Goal: Transaction & Acquisition: Subscribe to service/newsletter

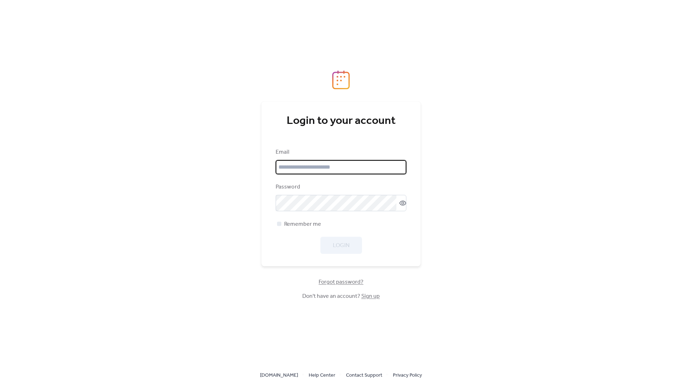
type input "**********"
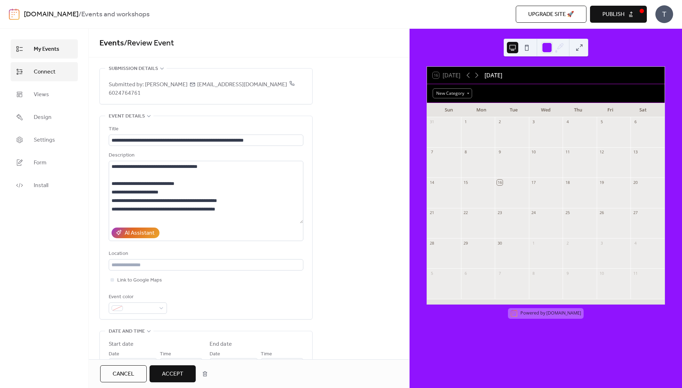
click at [50, 75] on span "Connect" at bounding box center [45, 72] width 22 height 9
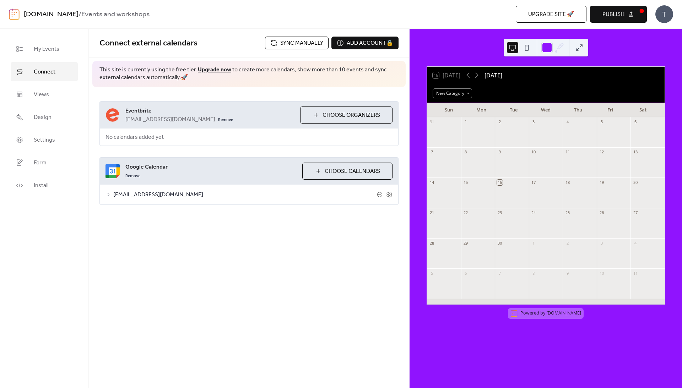
click at [316, 115] on button "Choose Organizers" at bounding box center [346, 115] width 92 height 17
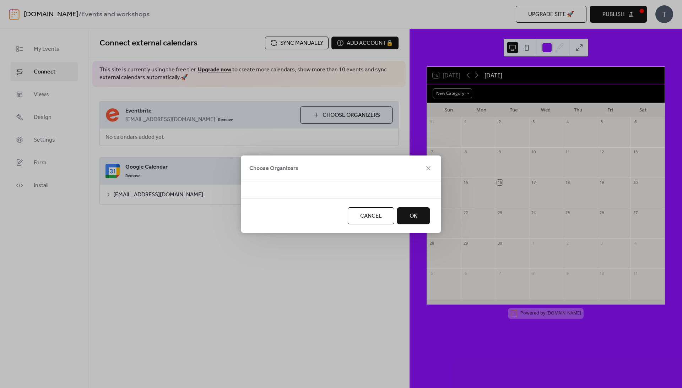
click at [377, 185] on div at bounding box center [341, 190] width 200 height 17
click at [385, 188] on div at bounding box center [341, 190] width 200 height 17
click at [411, 215] on span "OK" at bounding box center [414, 216] width 8 height 9
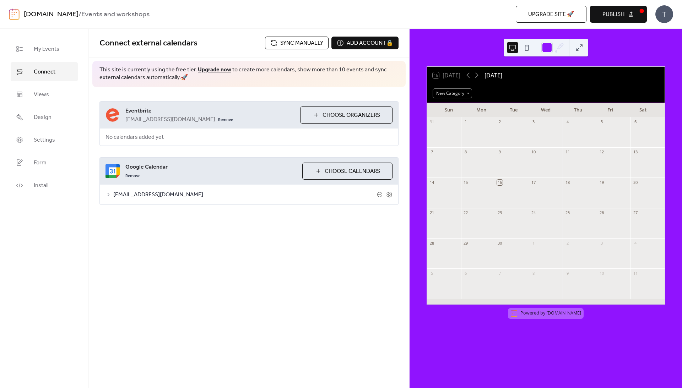
click at [336, 174] on span "Choose Calendars" at bounding box center [352, 171] width 55 height 9
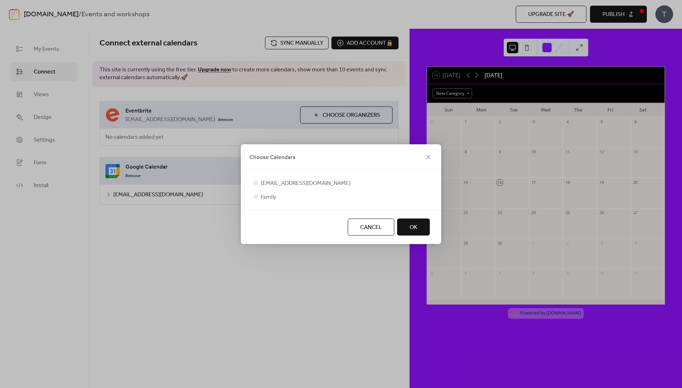
click at [411, 230] on span "OK" at bounding box center [414, 227] width 8 height 9
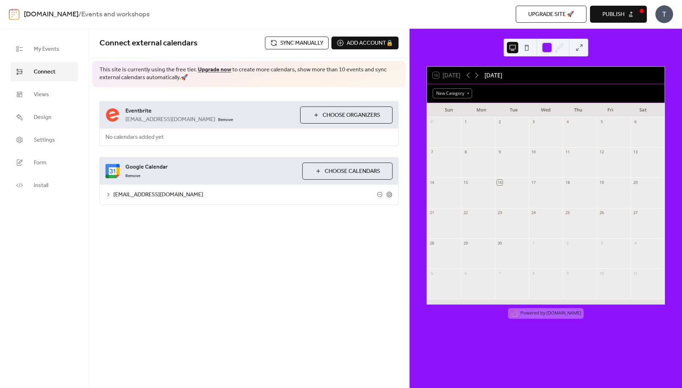
click at [316, 176] on button "Choose Calendars" at bounding box center [347, 171] width 90 height 17
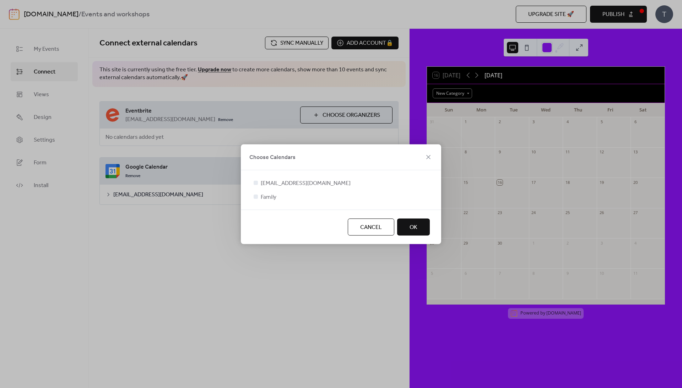
click at [412, 228] on span "OK" at bounding box center [414, 227] width 8 height 9
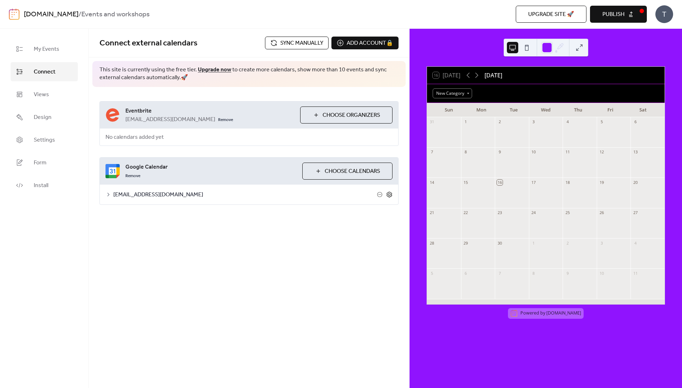
click at [389, 196] on icon at bounding box center [389, 194] width 2 height 2
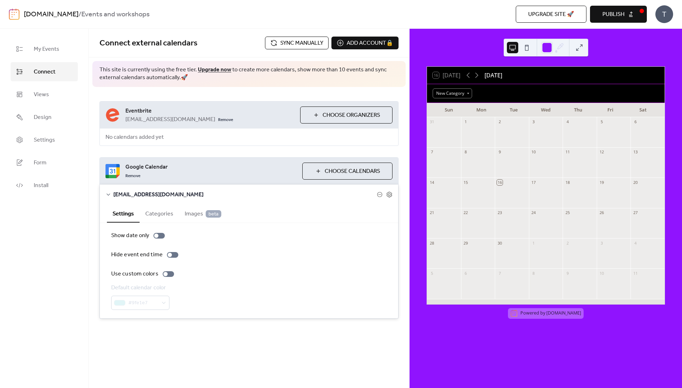
click at [179, 222] on button "Categories" at bounding box center [159, 213] width 39 height 17
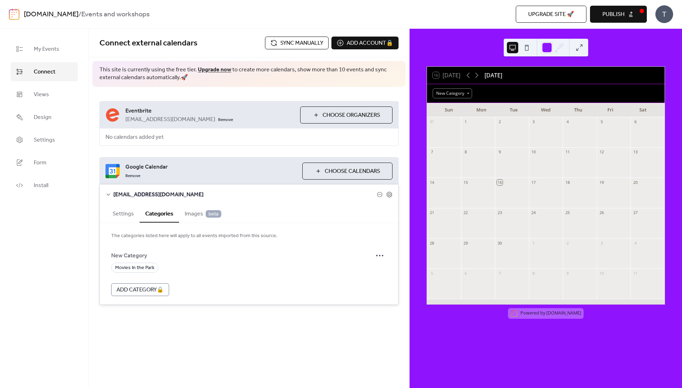
click at [208, 218] on span "Images beta" at bounding box center [203, 214] width 37 height 9
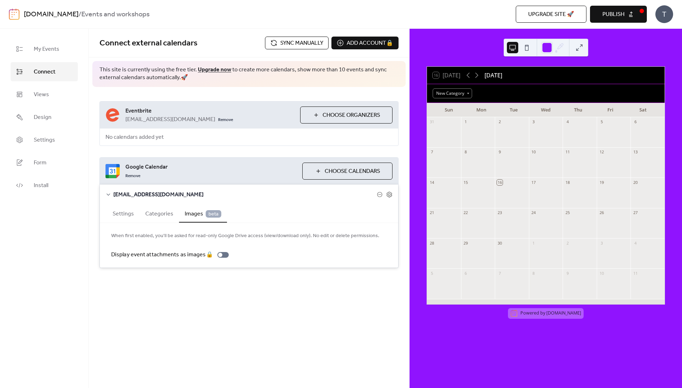
click at [140, 222] on button "Settings" at bounding box center [123, 213] width 33 height 17
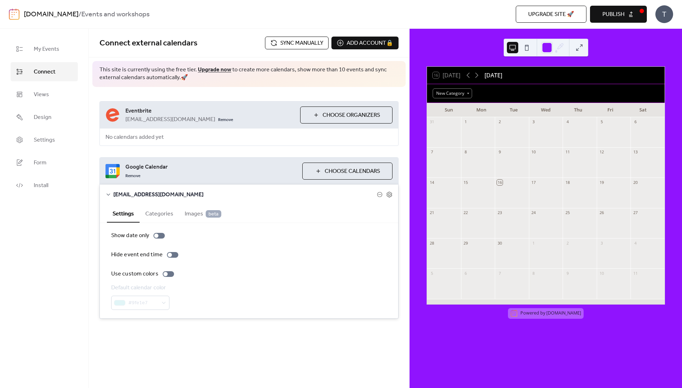
click at [111, 198] on icon at bounding box center [109, 195] width 6 height 6
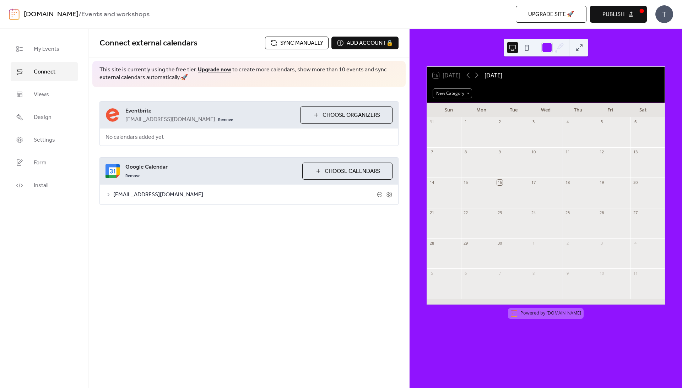
click at [286, 153] on div "Eventbrite support@merakipawsnplay.com Remove Choose Organizers No calendars ad…" at bounding box center [249, 153] width 320 height 132
click at [310, 42] on span "Sync manually" at bounding box center [301, 43] width 43 height 9
click at [360, 43] on div "Add account 🔒 🔒" at bounding box center [364, 43] width 67 height 13
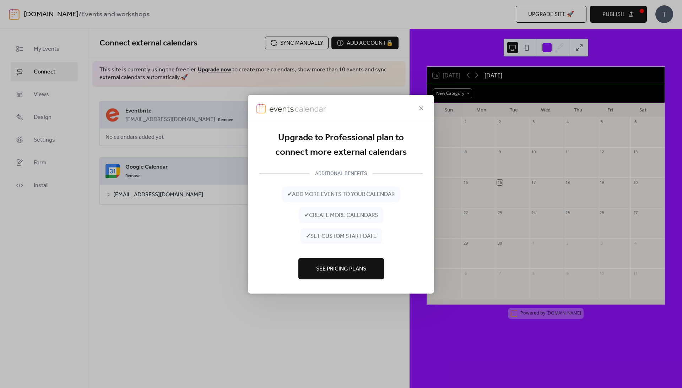
click at [352, 271] on span "See Pricing Plans" at bounding box center [341, 269] width 50 height 9
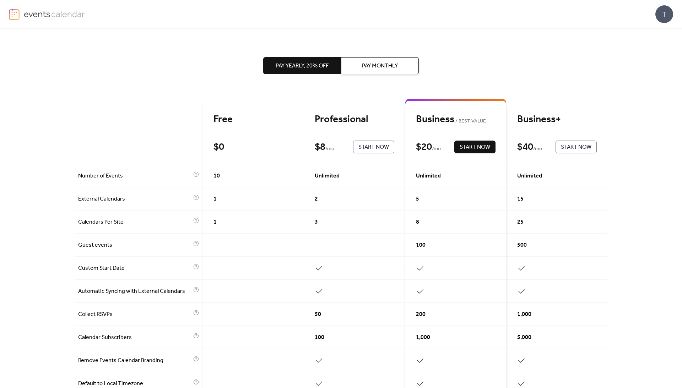
click at [378, 148] on span "Start Now" at bounding box center [373, 147] width 31 height 9
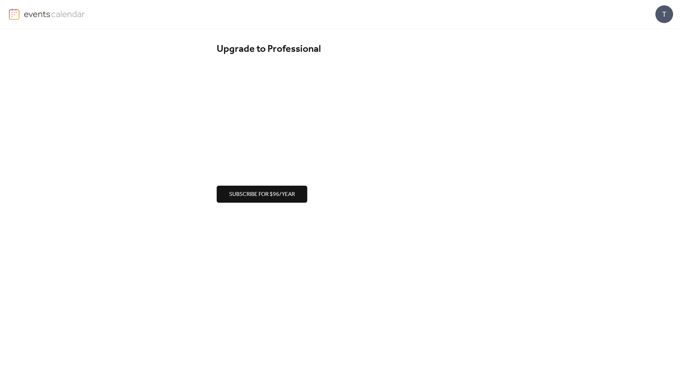
click at [268, 194] on span "Subscribe for $96/year" at bounding box center [262, 194] width 66 height 9
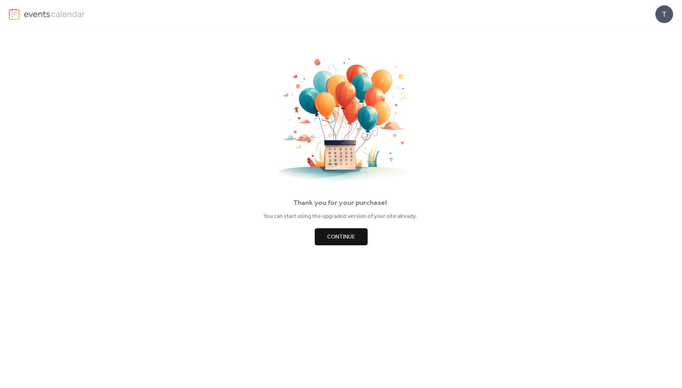
click at [345, 241] on span "Continue" at bounding box center [341, 237] width 28 height 9
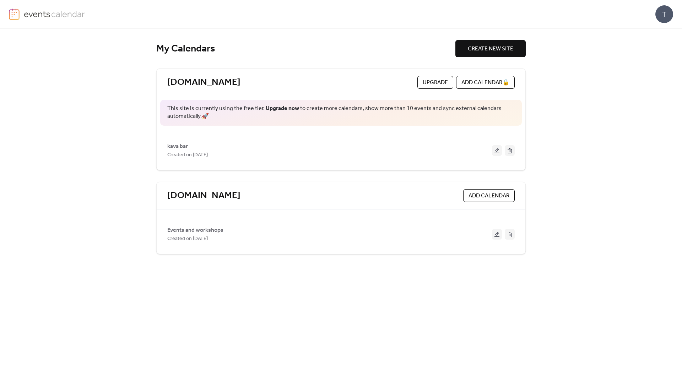
click at [488, 51] on span "CREATE NEW SITE" at bounding box center [490, 49] width 45 height 9
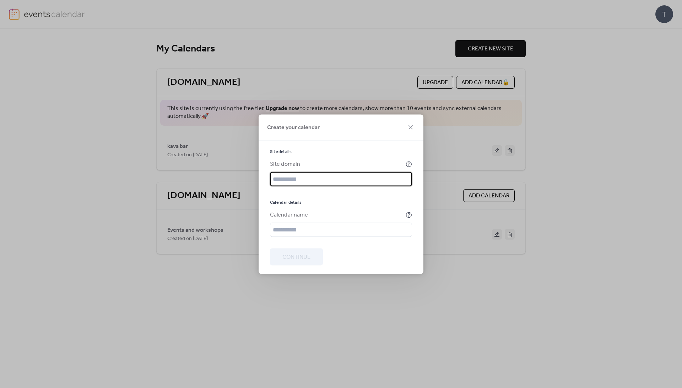
click at [326, 180] on input "text" at bounding box center [341, 179] width 142 height 14
click at [313, 179] on input "********" at bounding box center [341, 179] width 142 height 14
drag, startPoint x: 327, startPoint y: 177, endPoint x: 261, endPoint y: 177, distance: 65.4
click at [261, 177] on div "Site details Site domain ******** Calendar details Calendar name Continue" at bounding box center [341, 207] width 165 height 134
paste input "**********"
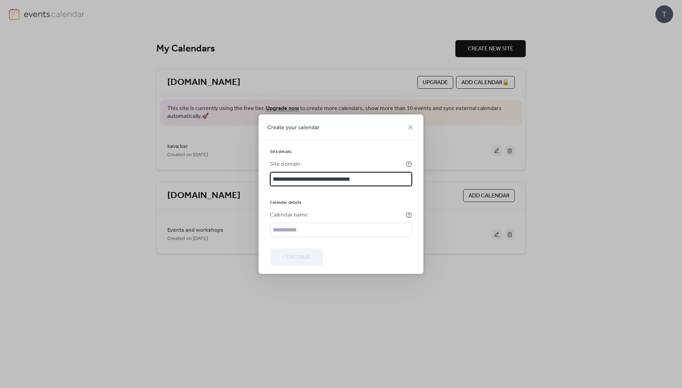
type input "**********"
click at [342, 207] on div "**********" at bounding box center [341, 193] width 142 height 88
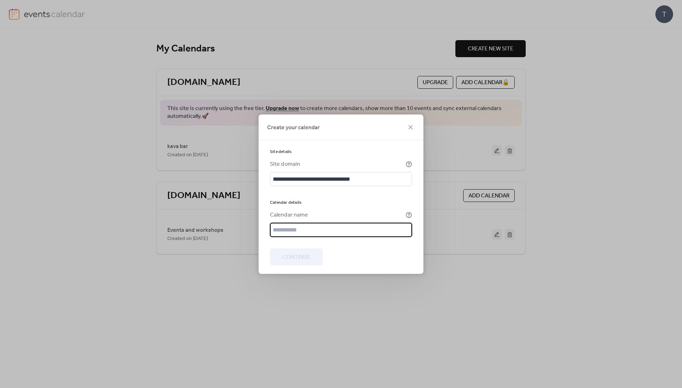
click at [330, 237] on input "text" at bounding box center [341, 230] width 142 height 14
type input "*"
type input "**********"
click at [305, 261] on span "Continue" at bounding box center [296, 257] width 28 height 9
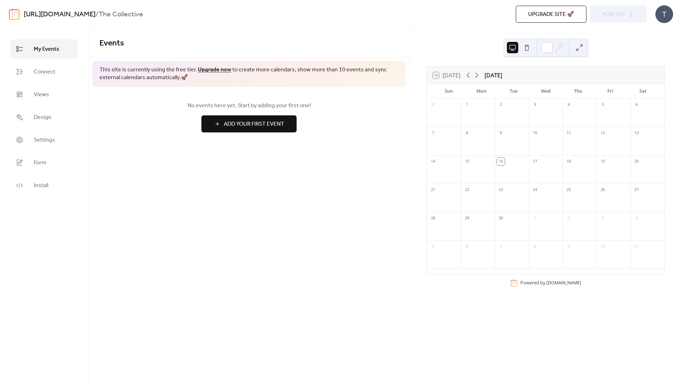
click at [229, 69] on link "Upgrade now" at bounding box center [214, 69] width 33 height 11
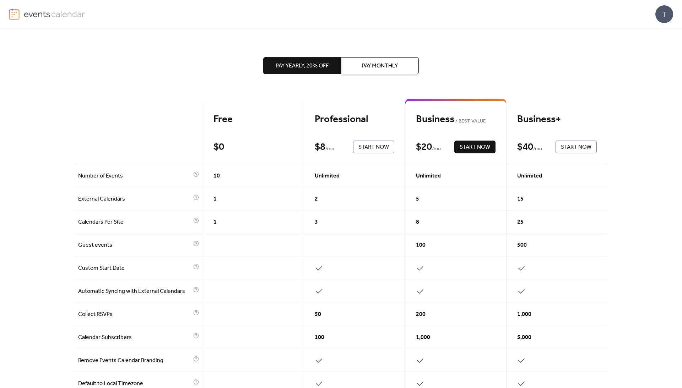
click at [662, 14] on div "T" at bounding box center [664, 14] width 18 height 18
click at [651, 31] on span "Account" at bounding box center [650, 32] width 21 height 9
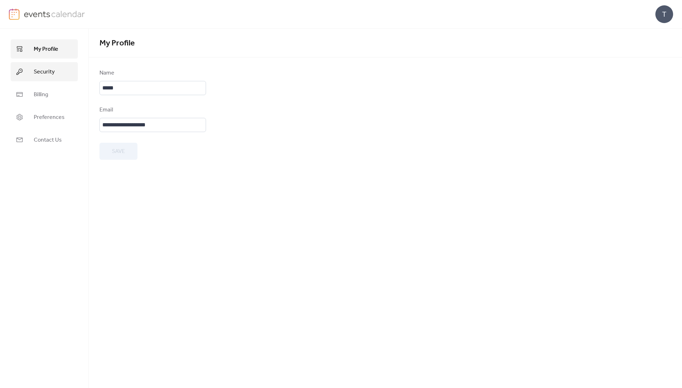
click at [44, 72] on span "Security" at bounding box center [44, 72] width 21 height 9
click at [53, 54] on span "My Profile" at bounding box center [46, 49] width 25 height 9
click at [17, 14] on img at bounding box center [14, 14] width 11 height 11
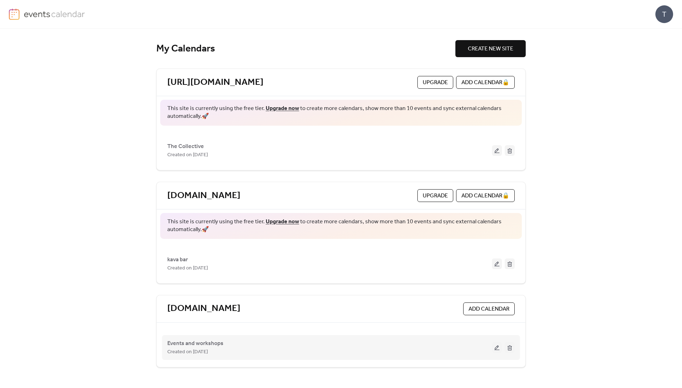
click at [508, 353] on button at bounding box center [510, 347] width 10 height 11
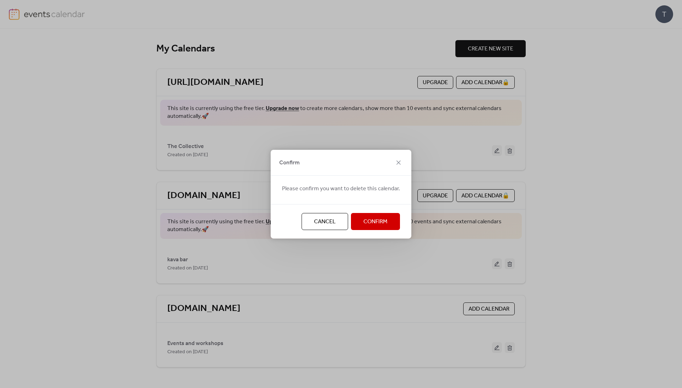
click at [367, 219] on span "Confirm" at bounding box center [375, 222] width 24 height 9
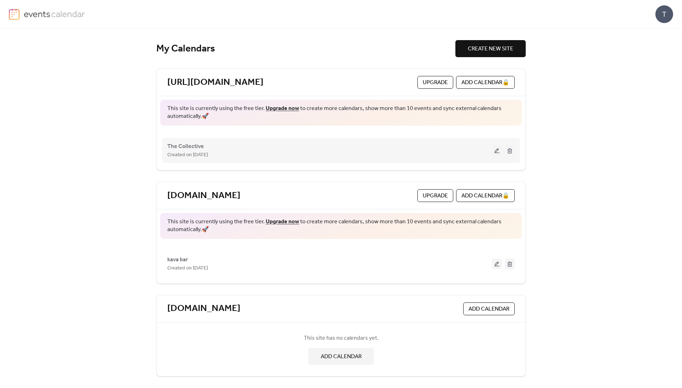
click at [460, 148] on div "The Collective Created on 16-Sep-2025" at bounding box center [329, 150] width 325 height 17
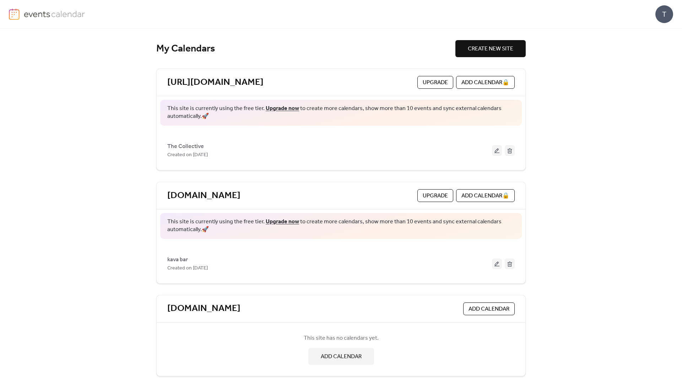
click at [269, 111] on link "Upgrade now" at bounding box center [282, 108] width 33 height 11
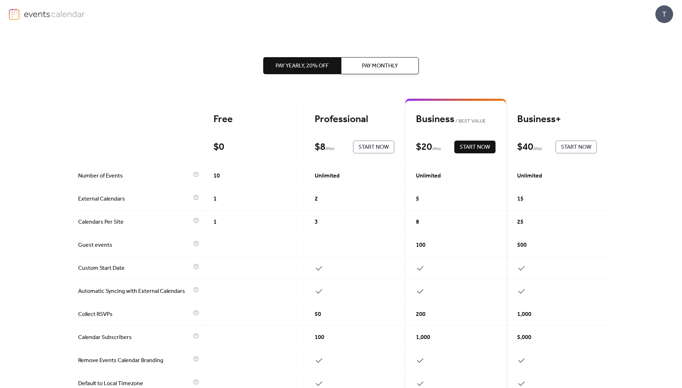
click at [376, 188] on div "Unlimited" at bounding box center [354, 175] width 101 height 23
click at [372, 151] on span "Start Now" at bounding box center [373, 147] width 31 height 9
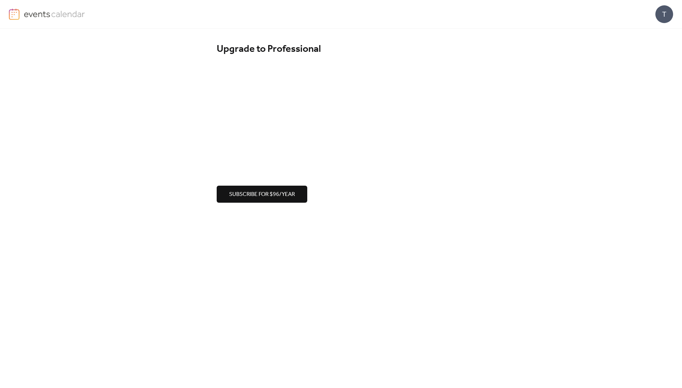
click at [272, 198] on span "Subscribe for $96/year" at bounding box center [262, 194] width 66 height 9
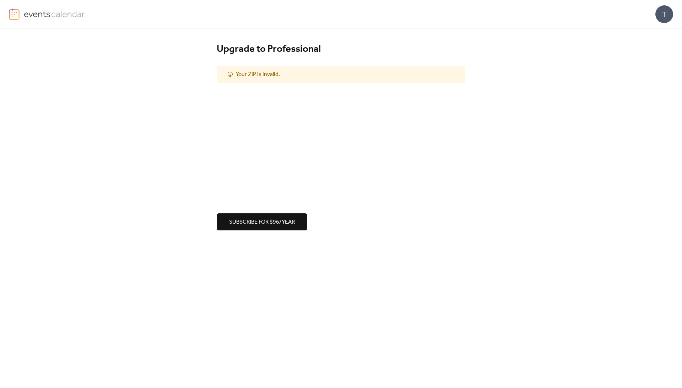
click at [291, 221] on span "Subscribe for $96/year" at bounding box center [262, 222] width 66 height 9
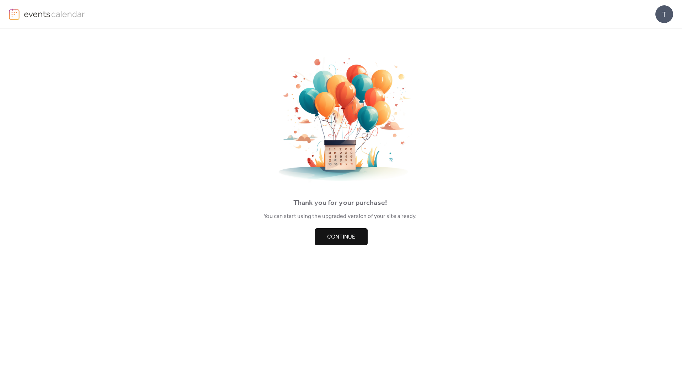
click at [347, 242] on span "Continue" at bounding box center [341, 237] width 28 height 9
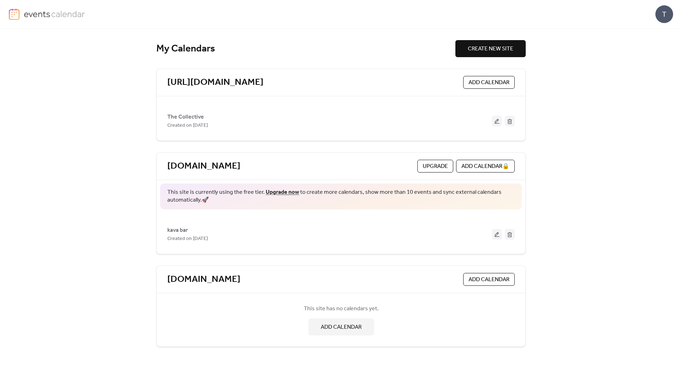
click at [491, 87] on span "ADD CALENDAR" at bounding box center [489, 83] width 41 height 9
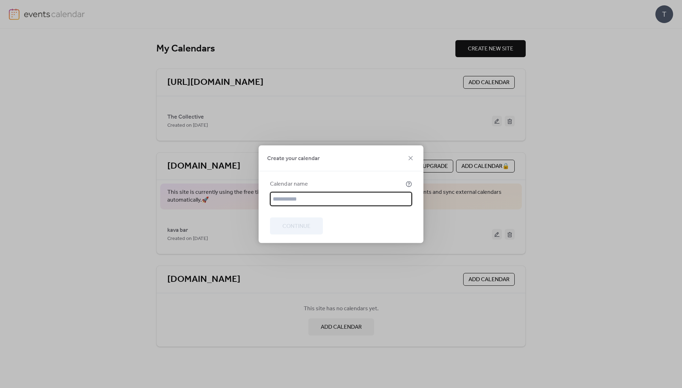
click at [301, 204] on input "text" at bounding box center [341, 199] width 142 height 14
type input "**"
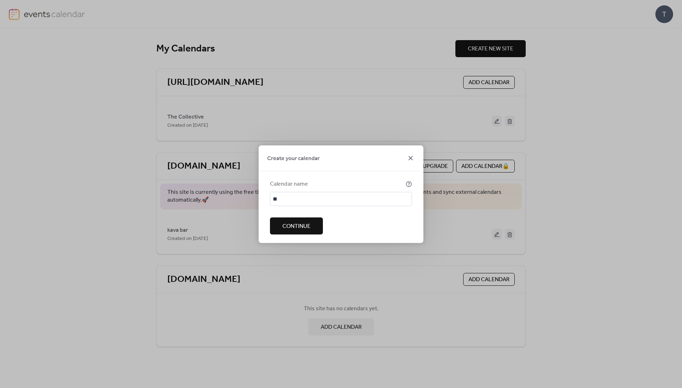
click at [411, 156] on icon at bounding box center [411, 158] width 4 height 4
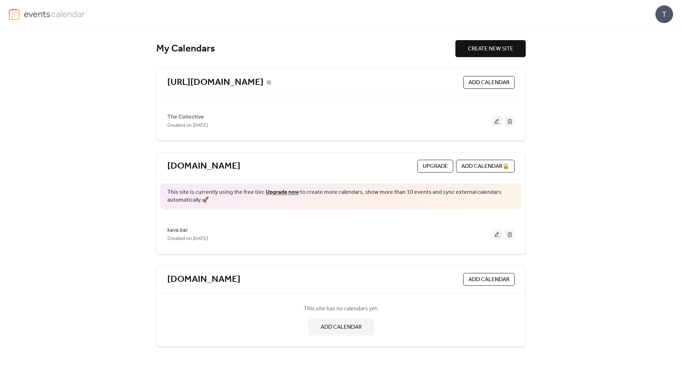
click at [271, 84] on icon at bounding box center [268, 82] width 5 height 5
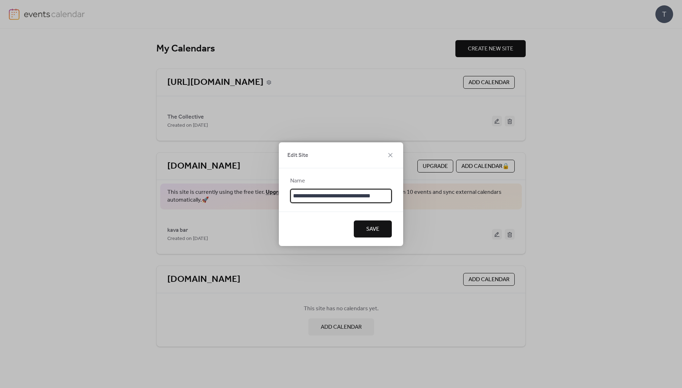
scroll to position [0, 3]
drag, startPoint x: 367, startPoint y: 197, endPoint x: 399, endPoint y: 197, distance: 32.0
click at [399, 198] on div "**********" at bounding box center [341, 190] width 124 height 46
type input "**********"
click at [372, 235] on span "Save" at bounding box center [372, 230] width 13 height 9
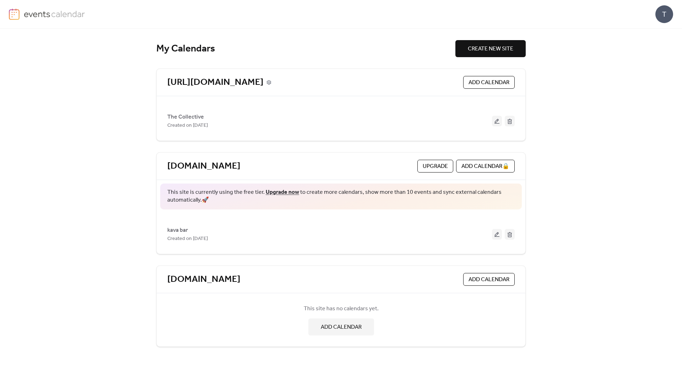
click at [271, 85] on icon at bounding box center [268, 82] width 5 height 5
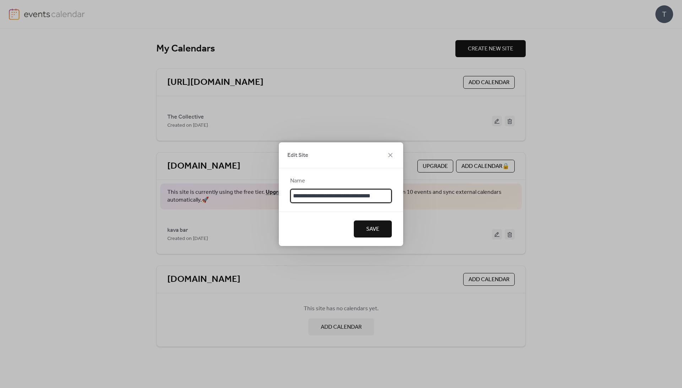
type input "**********"
click at [370, 227] on span "Save" at bounding box center [372, 229] width 13 height 9
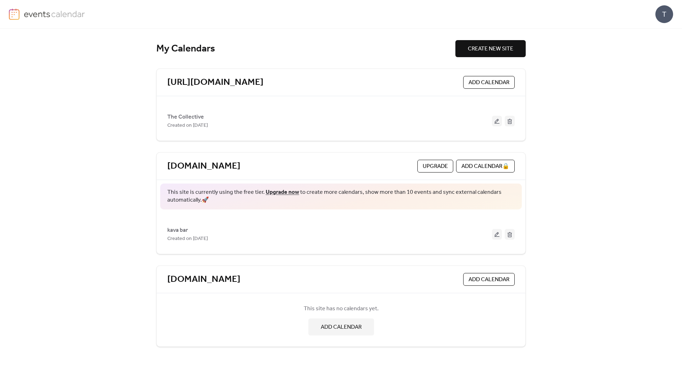
click at [480, 85] on span "ADD CALENDAR" at bounding box center [489, 83] width 41 height 9
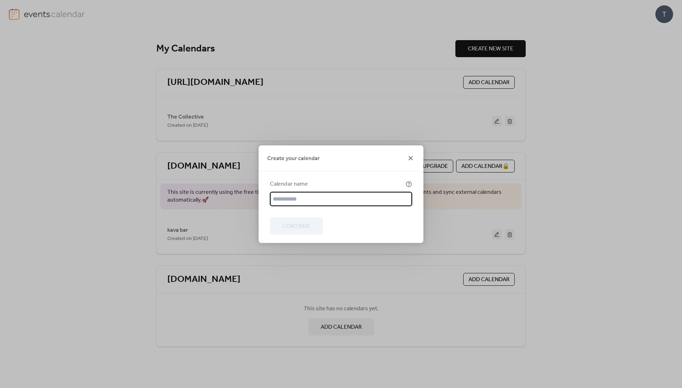
click at [410, 154] on icon at bounding box center [410, 158] width 9 height 9
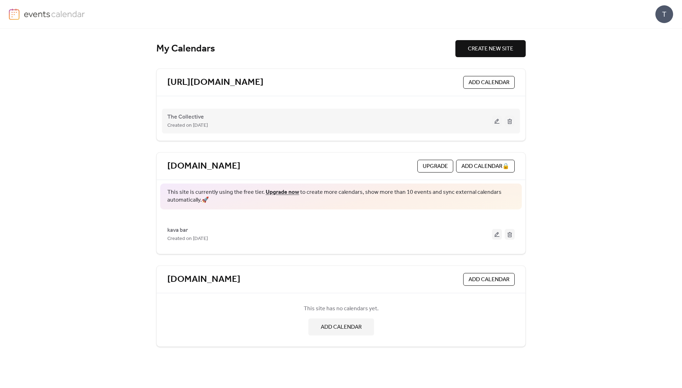
click at [495, 125] on button at bounding box center [497, 121] width 10 height 11
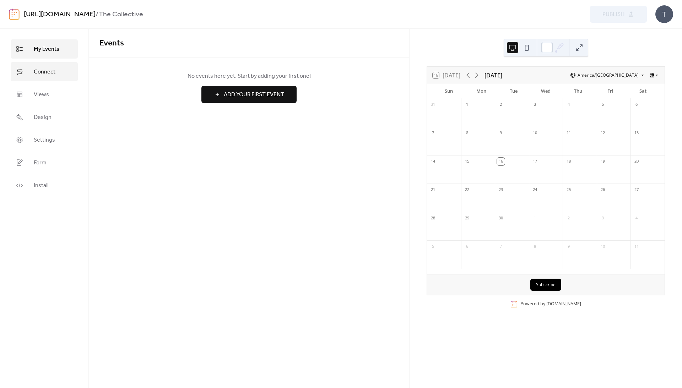
click at [36, 76] on span "Connect" at bounding box center [45, 72] width 22 height 9
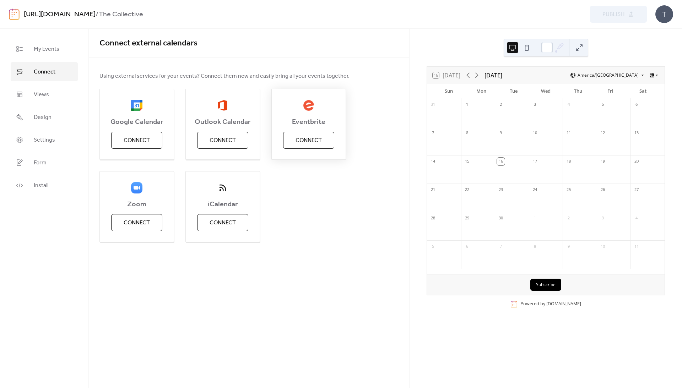
click at [322, 142] on span "Connect" at bounding box center [309, 140] width 26 height 9
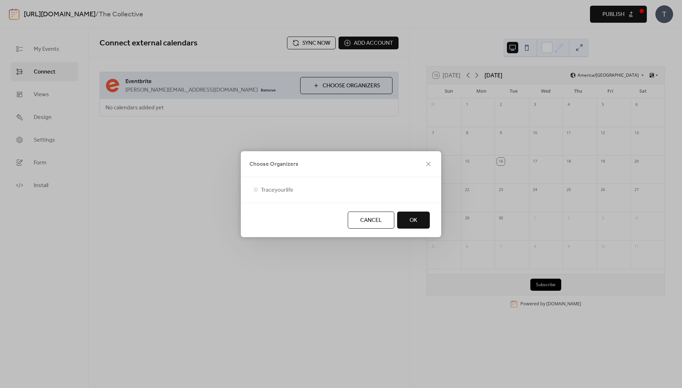
click at [410, 219] on span "OK" at bounding box center [414, 220] width 8 height 9
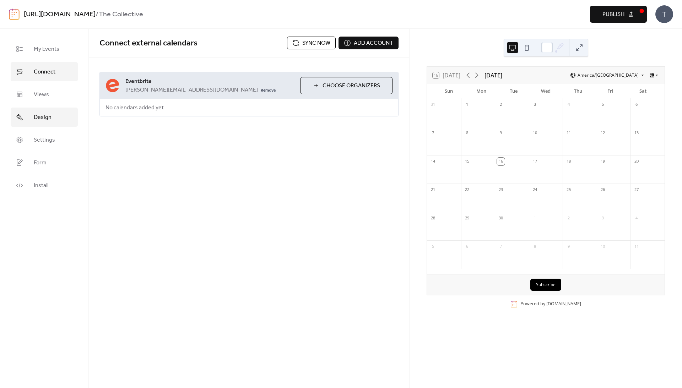
click at [50, 120] on span "Design" at bounding box center [43, 117] width 18 height 9
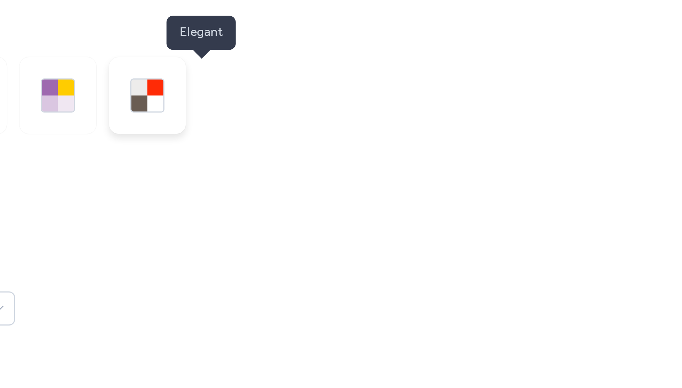
click at [202, 101] on div at bounding box center [204, 103] width 5 height 5
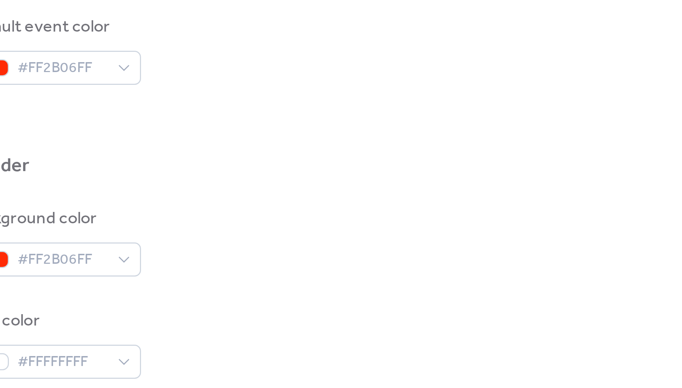
scroll to position [271, 0]
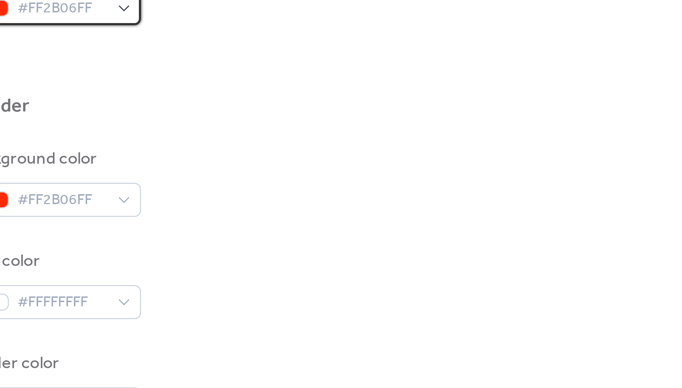
click at [99, 66] on div "#FF2B06FF" at bounding box center [128, 71] width 58 height 11
click at [102, 69] on div at bounding box center [107, 72] width 11 height 6
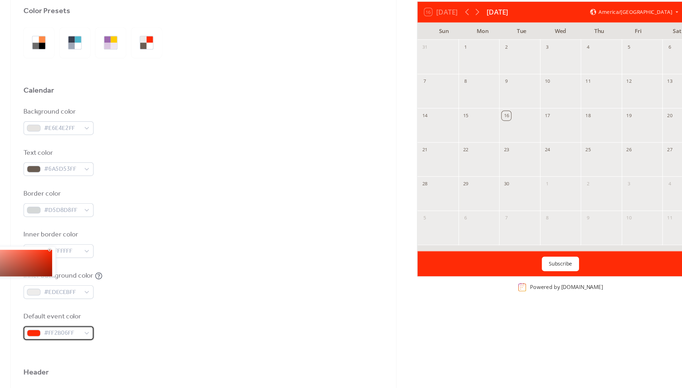
scroll to position [0, 0]
click at [112, 96] on div at bounding box center [114, 98] width 5 height 5
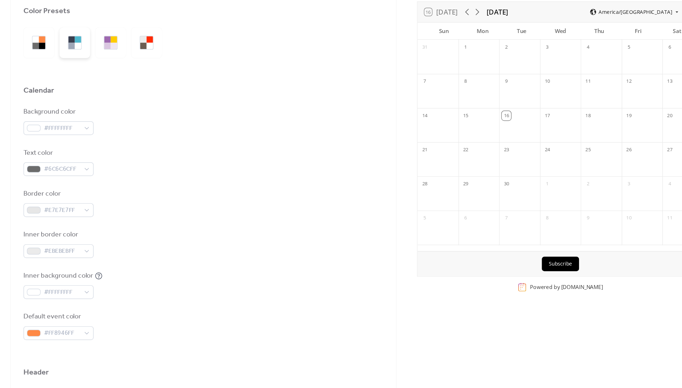
click at [137, 101] on div at bounding box center [139, 103] width 5 height 5
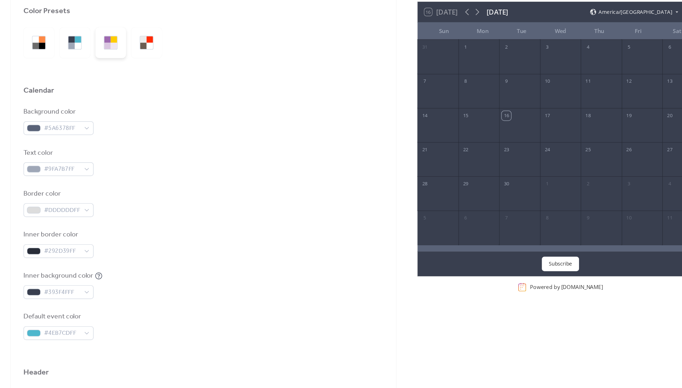
click at [167, 101] on div at bounding box center [169, 103] width 5 height 5
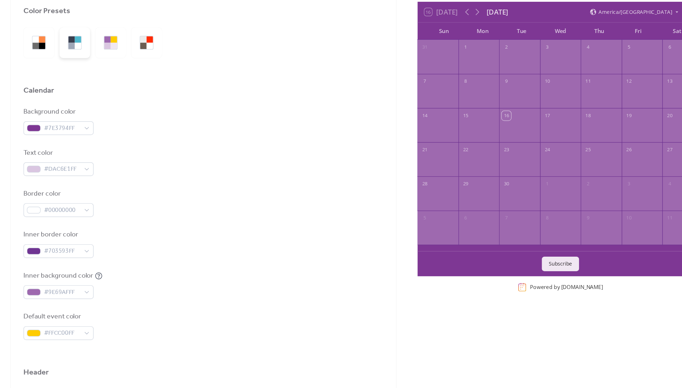
click at [142, 96] on div at bounding box center [144, 98] width 5 height 5
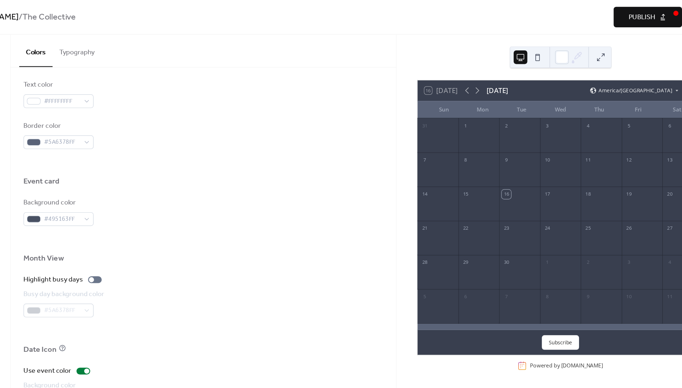
scroll to position [406, 0]
click at [603, 13] on span "Publish" at bounding box center [614, 14] width 22 height 9
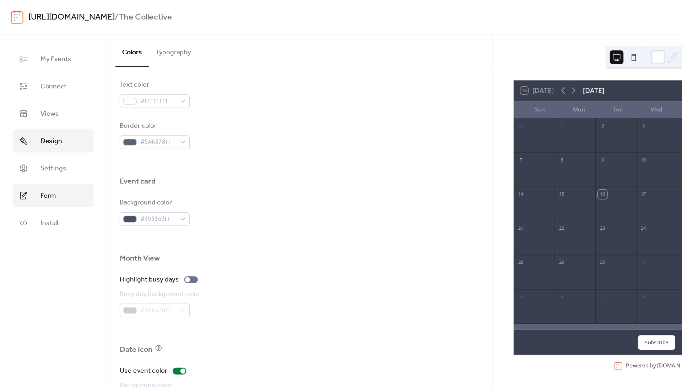
click at [40, 167] on span "Form" at bounding box center [40, 163] width 13 height 9
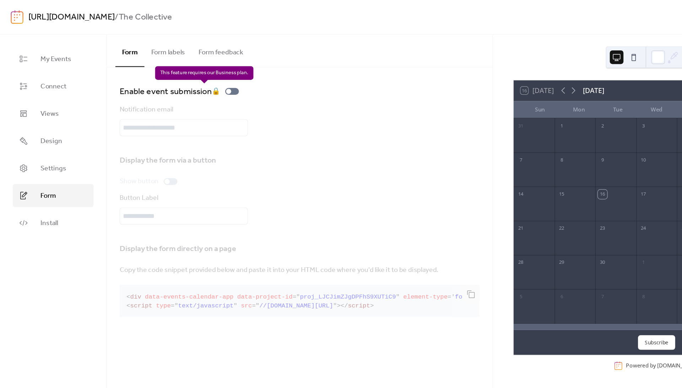
click at [201, 79] on div "Enable event submission 🔒" at bounding box center [150, 75] width 102 height 11
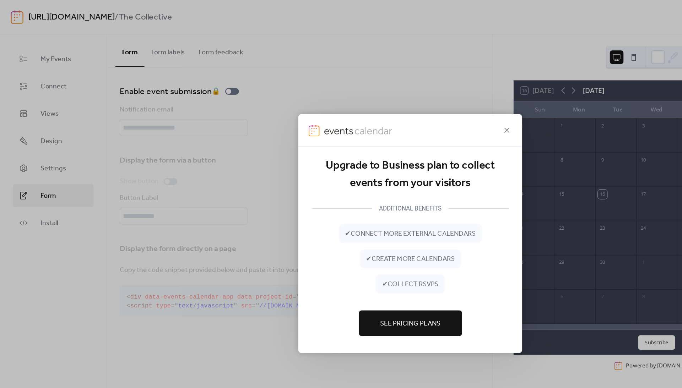
click at [329, 274] on span "See Pricing Plans" at bounding box center [341, 269] width 50 height 9
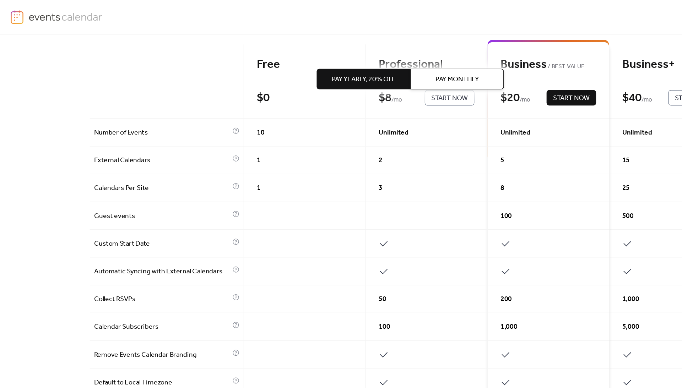
scroll to position [74, 0]
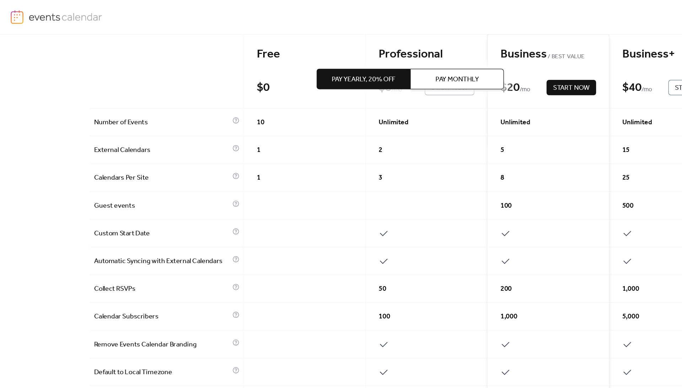
click at [388, 67] on span "Pay Monthly" at bounding box center [380, 66] width 36 height 9
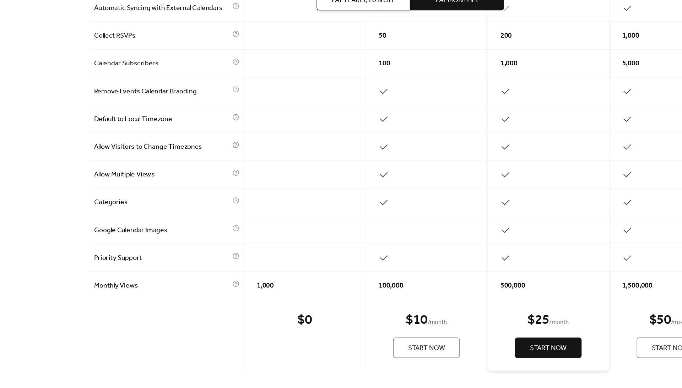
scroll to position [0, 0]
click at [452, 351] on span "Start Now" at bounding box center [456, 355] width 31 height 9
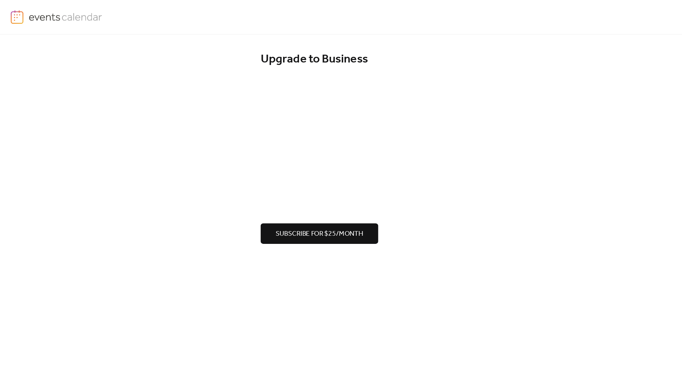
click at [250, 194] on span "Subscribe for $25/month" at bounding box center [265, 194] width 73 height 9
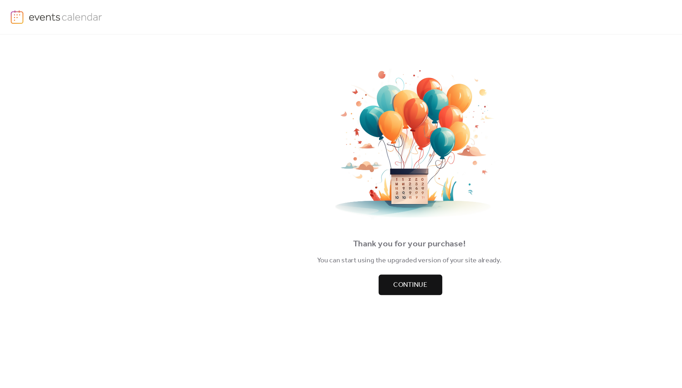
click at [344, 241] on span "Continue" at bounding box center [341, 237] width 28 height 9
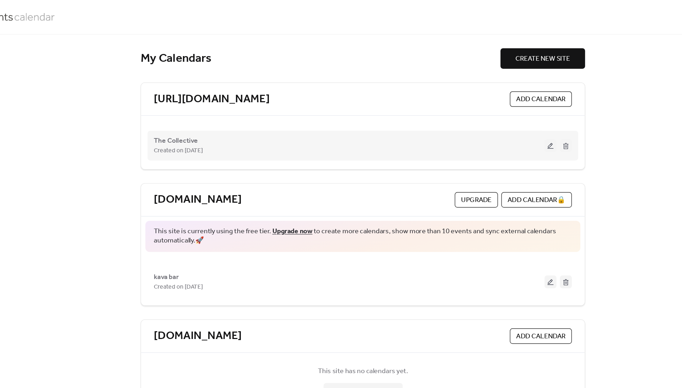
click at [492, 126] on button at bounding box center [497, 121] width 10 height 11
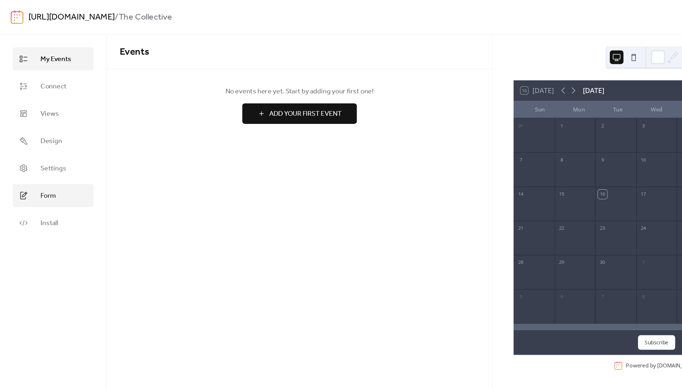
click at [39, 167] on span "Form" at bounding box center [40, 163] width 13 height 9
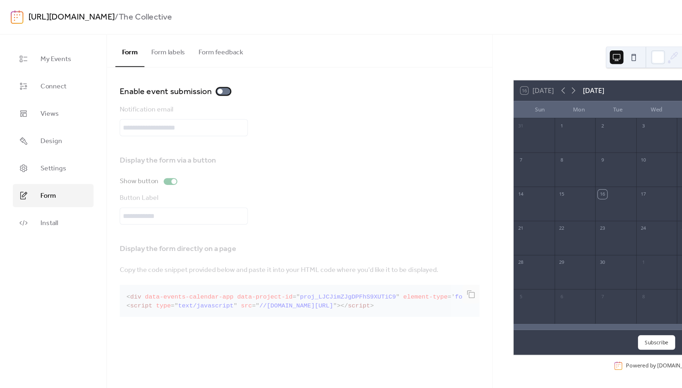
click at [185, 78] on div at bounding box center [183, 76] width 4 height 4
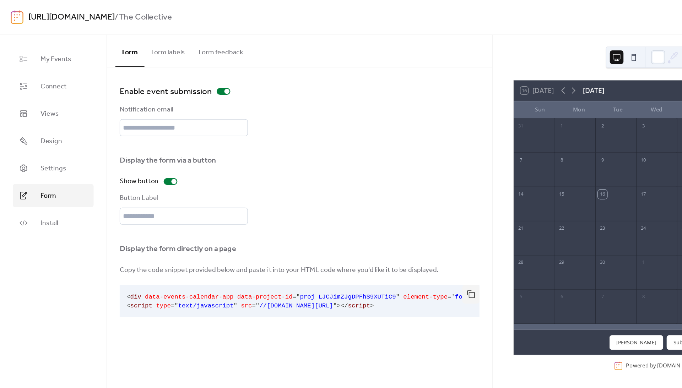
click at [156, 44] on button "Form labels" at bounding box center [139, 42] width 39 height 26
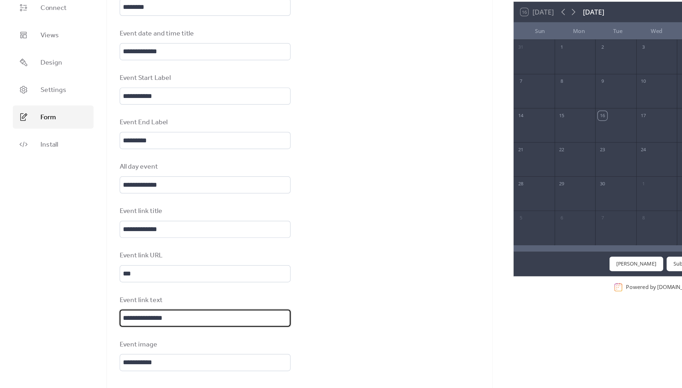
click at [172, 323] on input "**********" at bounding box center [170, 330] width 142 height 14
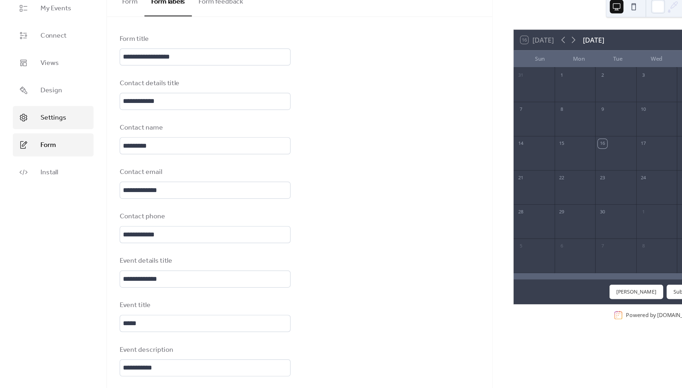
click at [49, 136] on span "Settings" at bounding box center [44, 140] width 21 height 9
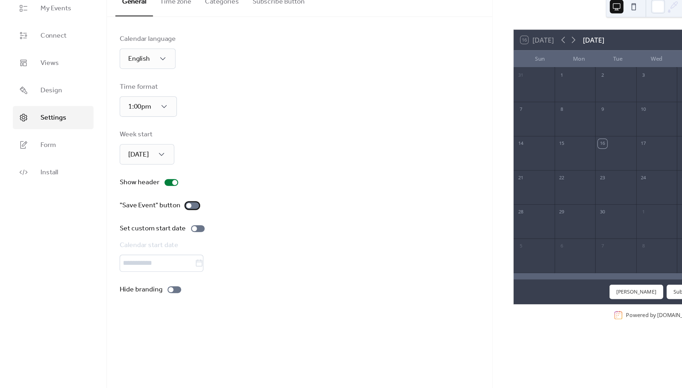
click at [159, 211] on div at bounding box center [157, 213] width 4 height 4
click at [164, 230] on div at bounding box center [162, 232] width 4 height 4
click at [169, 258] on icon at bounding box center [165, 261] width 7 height 7
click at [162, 254] on input "text" at bounding box center [130, 261] width 63 height 14
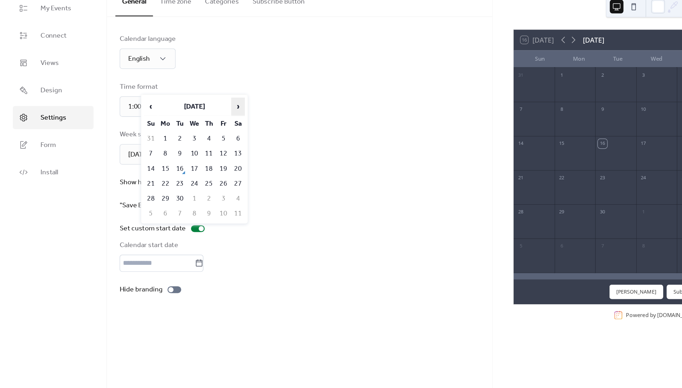
click at [198, 124] on span "›" at bounding box center [198, 131] width 11 height 14
click at [161, 152] on td "1" at bounding box center [161, 158] width 11 height 12
type input "*********"
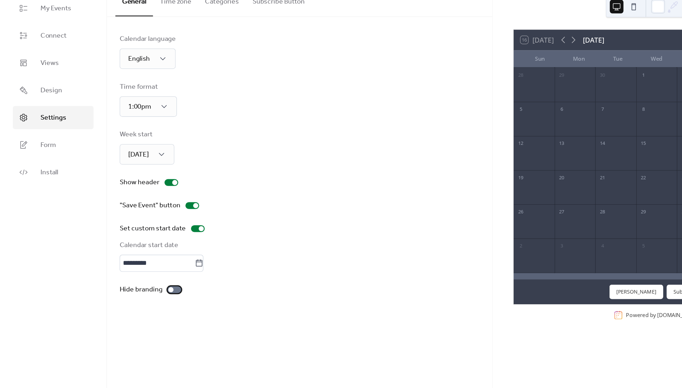
click at [144, 281] on div at bounding box center [142, 283] width 4 height 4
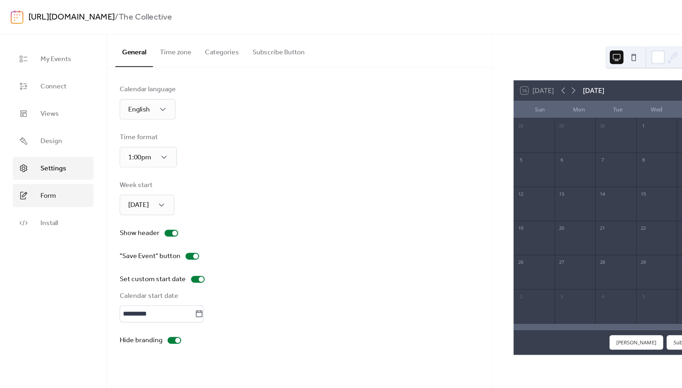
click at [44, 167] on span "Form" at bounding box center [40, 163] width 13 height 9
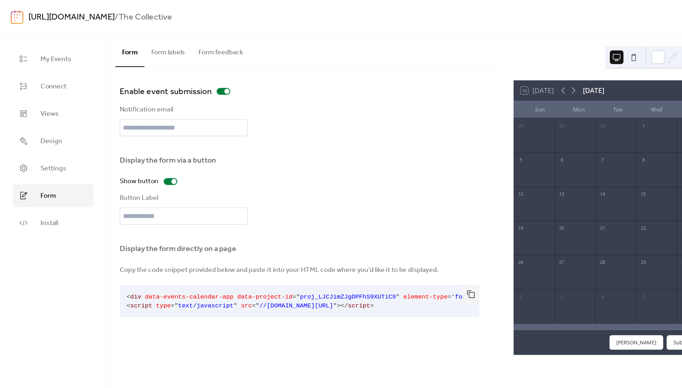
click at [198, 45] on button "Form feedback" at bounding box center [184, 42] width 48 height 26
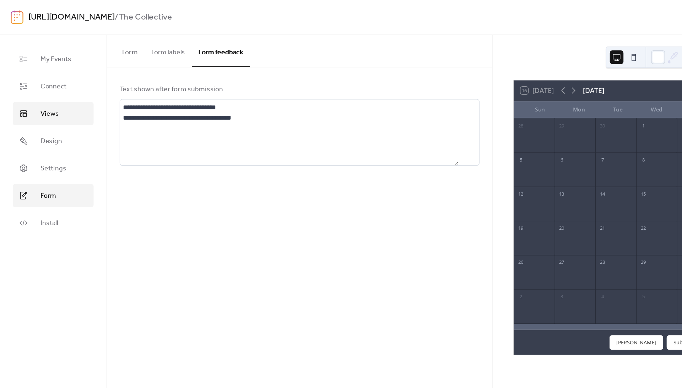
click at [38, 99] on span "Views" at bounding box center [41, 95] width 15 height 9
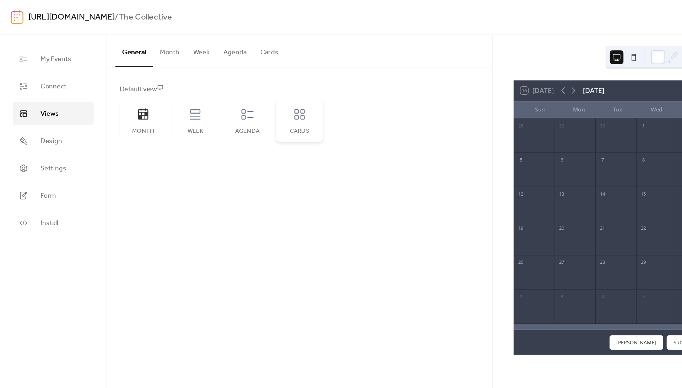
click at [255, 101] on icon at bounding box center [248, 95] width 11 height 11
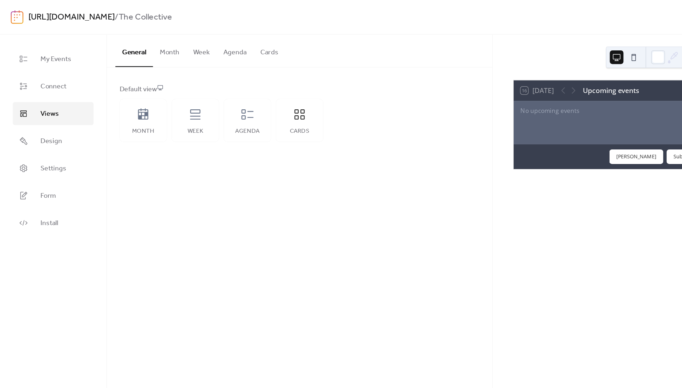
click at [155, 47] on button "Month" at bounding box center [141, 42] width 28 height 26
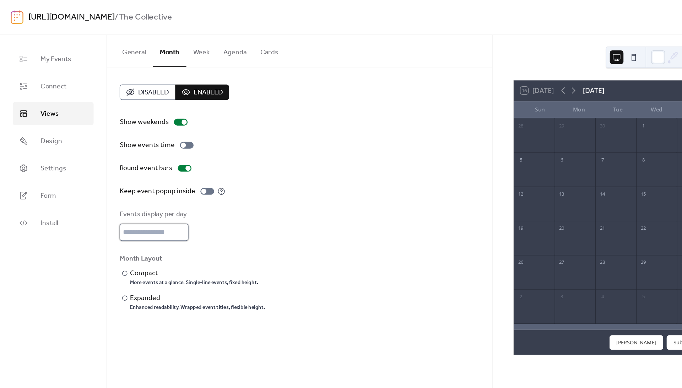
click at [157, 200] on input "*" at bounding box center [127, 193] width 57 height 14
type input "*"
click at [157, 200] on input "*" at bounding box center [127, 193] width 57 height 14
click at [212, 200] on div "Events display per day *" at bounding box center [248, 187] width 299 height 26
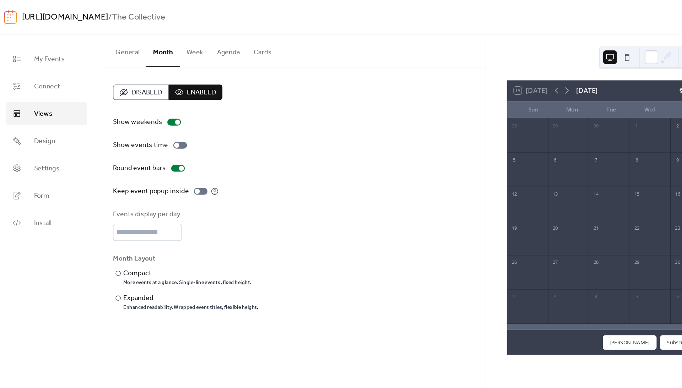
click at [202, 44] on button "Agenda" at bounding box center [195, 42] width 31 height 26
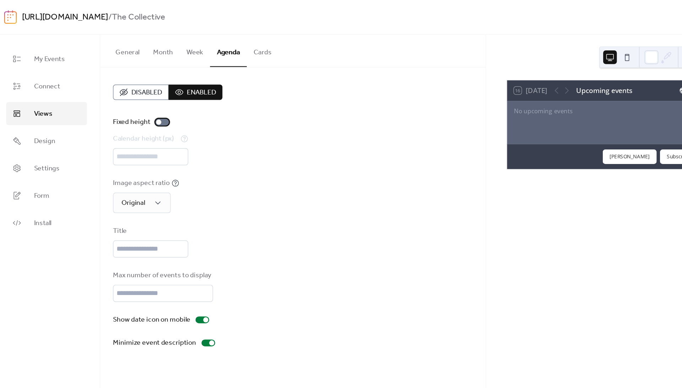
click at [140, 104] on div at bounding box center [137, 101] width 4 height 4
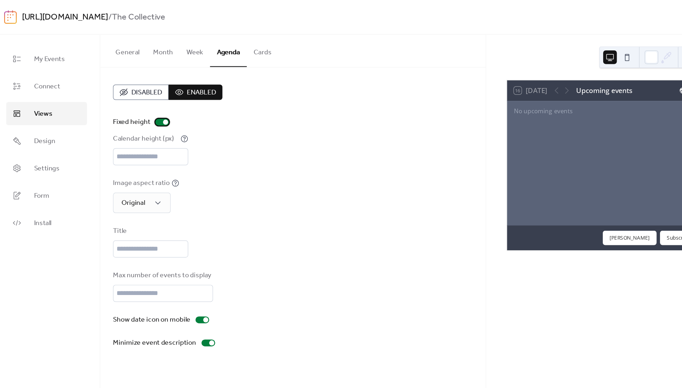
click at [145, 104] on div at bounding box center [143, 101] width 4 height 4
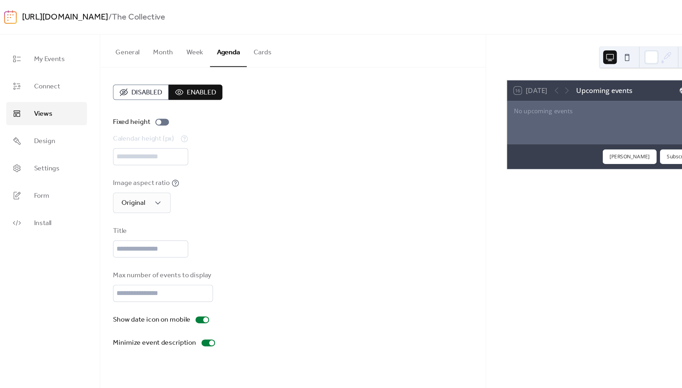
click at [237, 45] on button "Cards" at bounding box center [224, 42] width 26 height 26
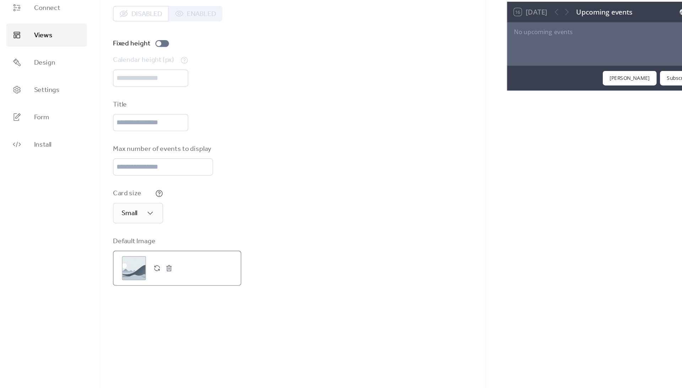
click at [141, 284] on button "button" at bounding box center [136, 289] width 10 height 10
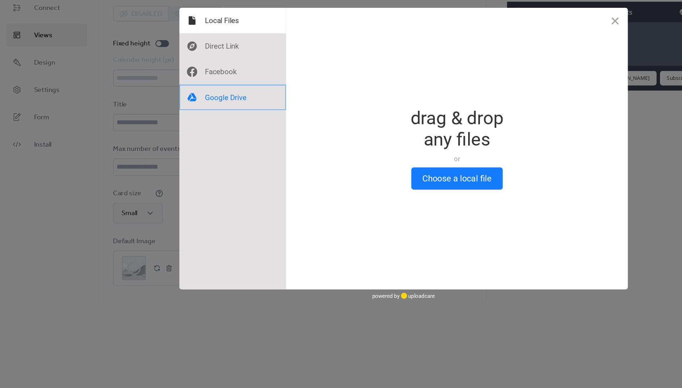
click at [188, 136] on div at bounding box center [199, 146] width 89 height 21
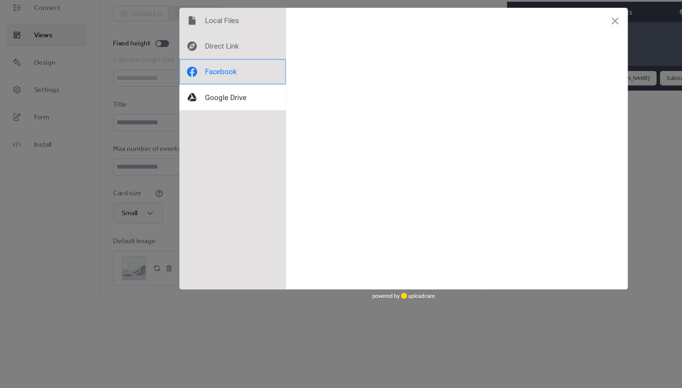
click at [184, 114] on div at bounding box center [199, 124] width 89 height 21
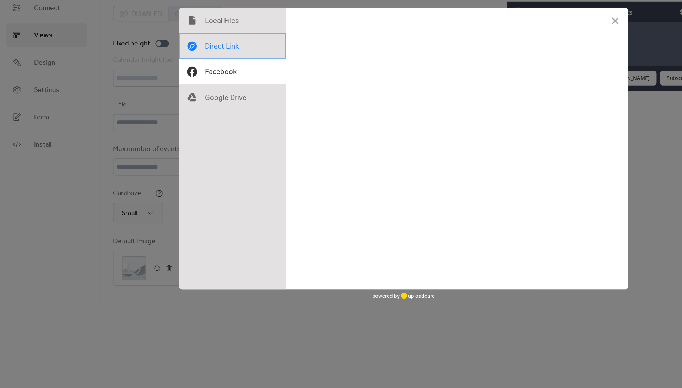
click at [184, 93] on div at bounding box center [199, 103] width 89 height 21
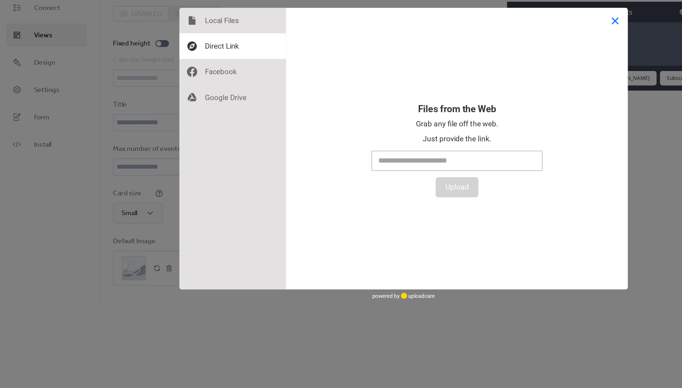
click at [510, 72] on button "Close" at bounding box center [516, 82] width 21 height 21
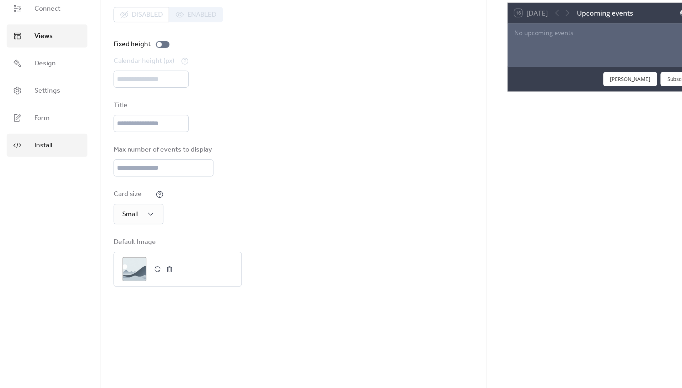
click at [39, 182] on span "Install" at bounding box center [41, 186] width 15 height 9
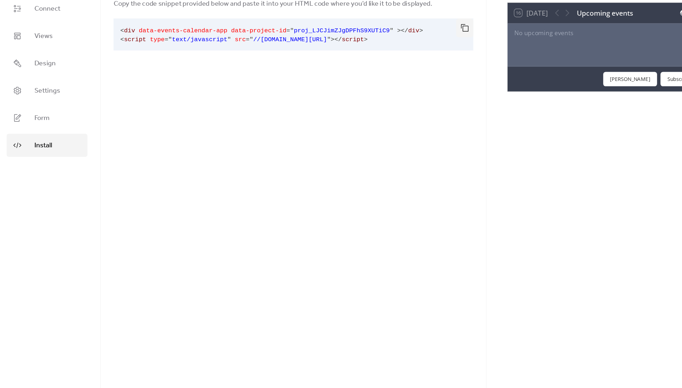
click at [387, 80] on button "button" at bounding box center [391, 88] width 14 height 16
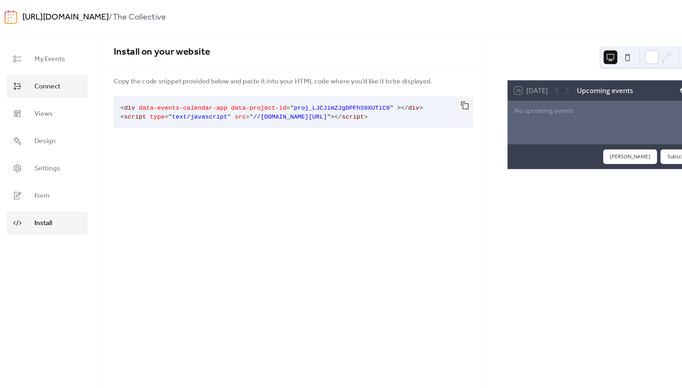
click at [37, 76] on span "Connect" at bounding box center [45, 72] width 22 height 9
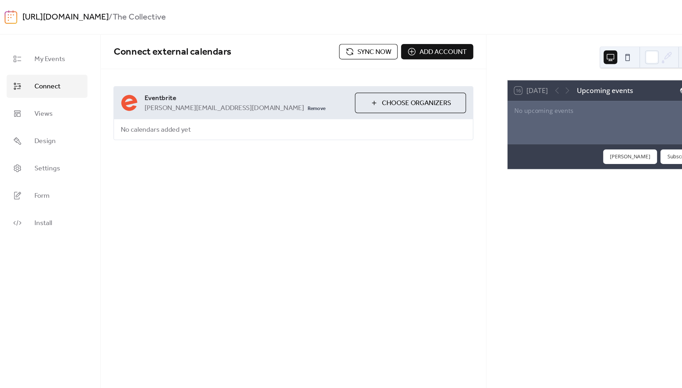
click at [374, 41] on span "Add account" at bounding box center [373, 43] width 39 height 9
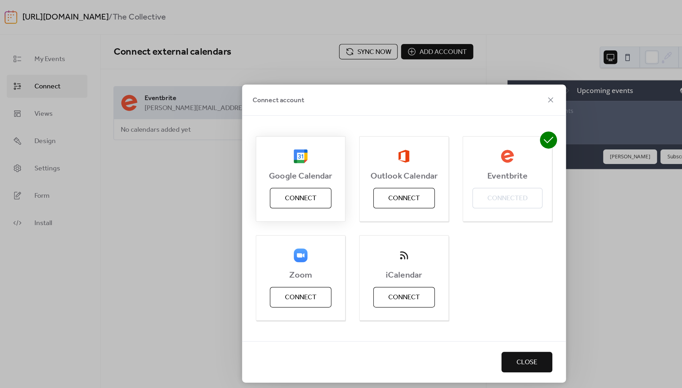
click at [257, 163] on span "Connect" at bounding box center [255, 165] width 26 height 9
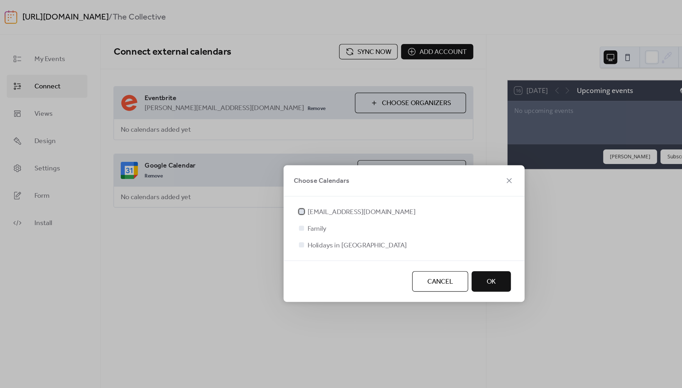
click at [263, 176] on span "merakikavabar@gmail.com" at bounding box center [306, 176] width 90 height 9
click at [410, 237] on span "OK" at bounding box center [414, 234] width 8 height 9
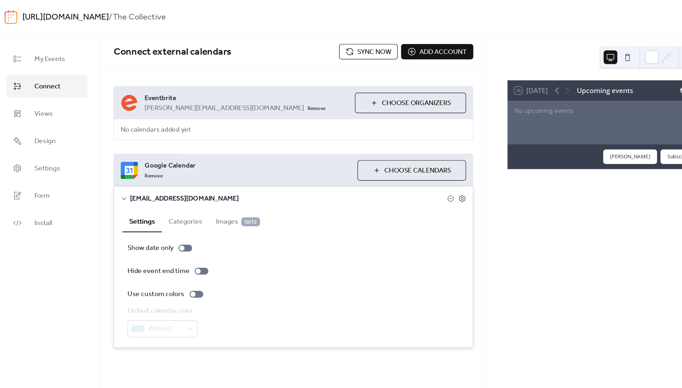
click at [176, 192] on button "Categories" at bounding box center [159, 183] width 39 height 17
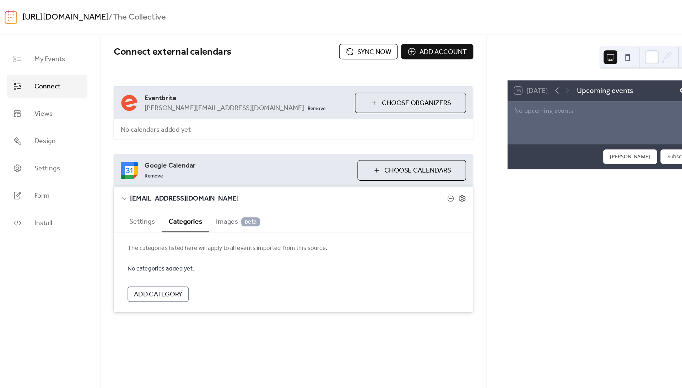
click at [157, 249] on span "Add Category" at bounding box center [137, 245] width 40 height 9
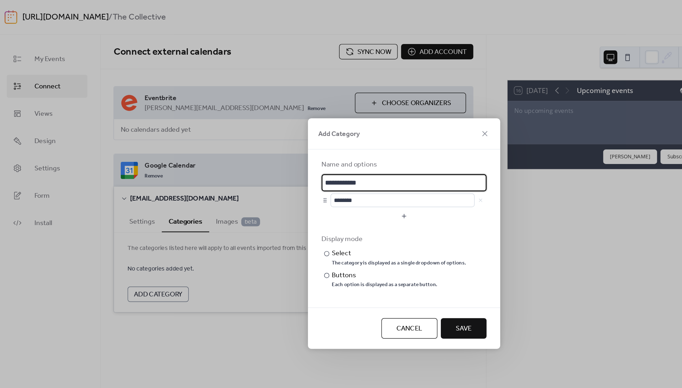
drag, startPoint x: 317, startPoint y: 146, endPoint x: 268, endPoint y: 151, distance: 48.9
click at [272, 151] on input "**********" at bounding box center [340, 152] width 137 height 14
type input "****"
click at [305, 165] on input "********" at bounding box center [340, 166] width 120 height 11
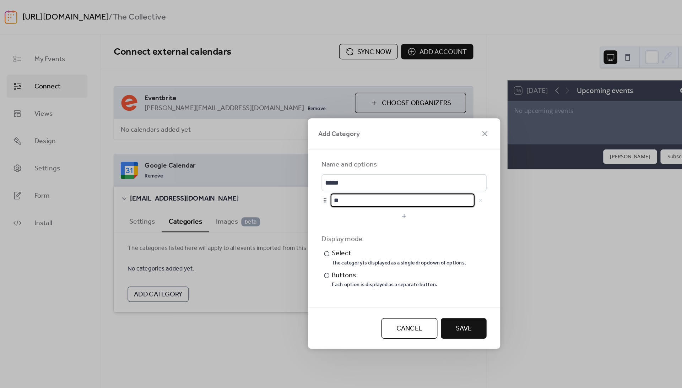
type input "*"
type input "*********"
click at [304, 179] on button "button" at bounding box center [340, 179] width 137 height 11
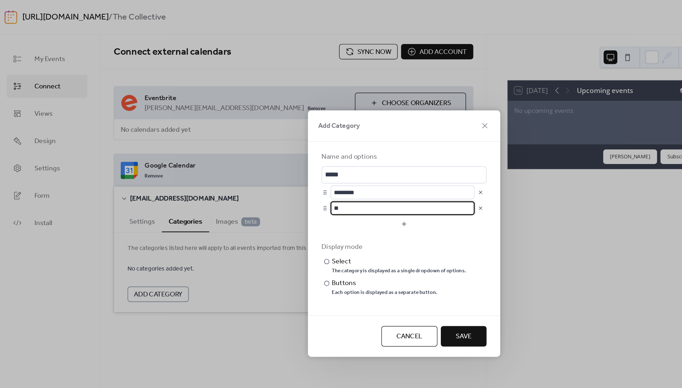
type input "*"
type input "*********"
click at [296, 188] on button "button" at bounding box center [340, 185] width 137 height 11
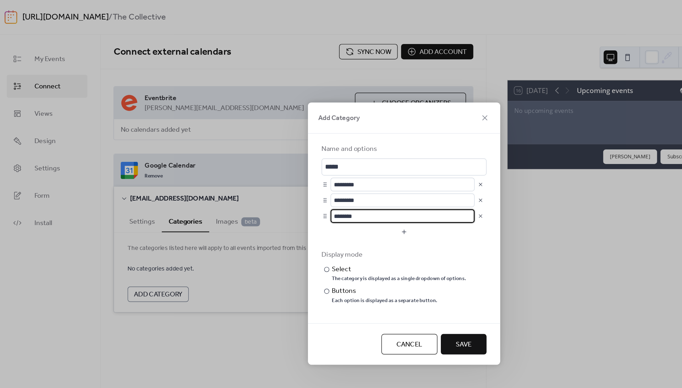
drag, startPoint x: 299, startPoint y: 179, endPoint x: 276, endPoint y: 176, distance: 23.7
click at [280, 180] on input "********" at bounding box center [340, 179] width 120 height 11
type input "**********"
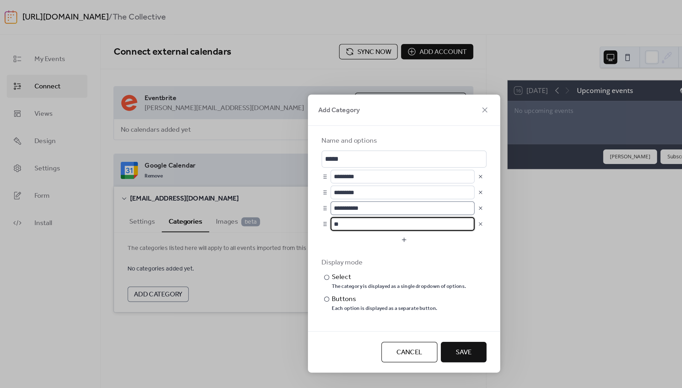
type input "*"
click at [300, 189] on input "text" at bounding box center [340, 185] width 120 height 11
type input "**********"
